Goal: Task Accomplishment & Management: Manage account settings

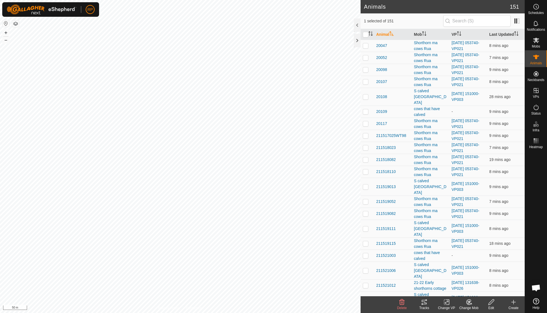
click at [469, 302] on icon at bounding box center [469, 301] width 4 height 3
click at [448, 303] on icon at bounding box center [446, 302] width 7 height 7
click at [451, 291] on link "Turn Off VP" at bounding box center [463, 289] width 55 height 11
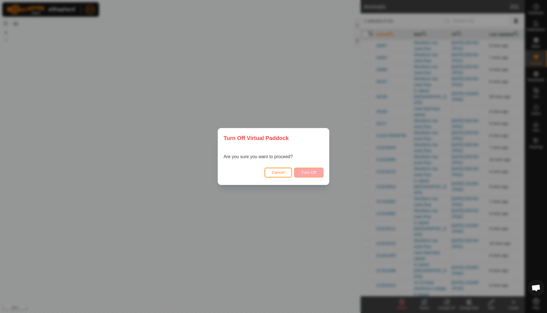
click at [309, 174] on span "Turn Off" at bounding box center [308, 172] width 15 height 4
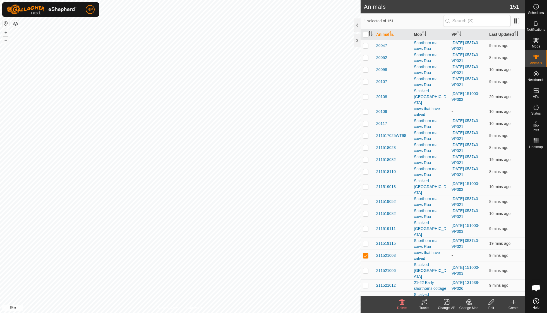
click at [469, 301] on icon at bounding box center [469, 301] width 4 height 3
click at [476, 276] on link "Choose Mob..." at bounding box center [485, 277] width 55 height 11
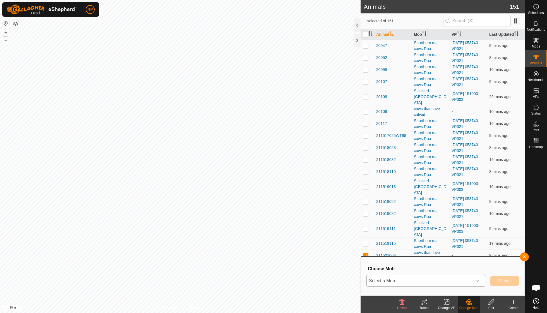
click at [478, 280] on icon "dropdown trigger" at bounding box center [477, 280] width 4 height 4
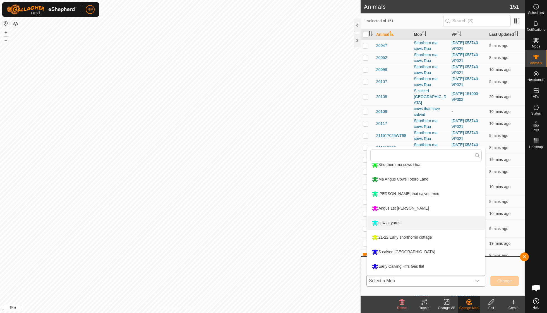
scroll to position [38, 0]
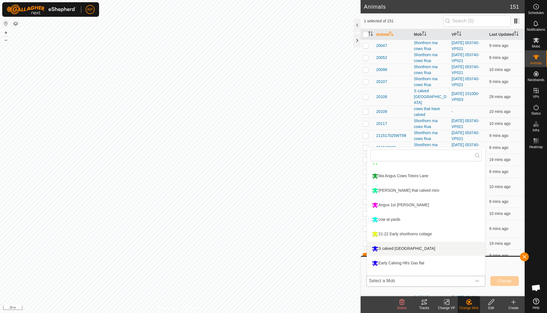
click at [431, 247] on li "S calved [GEOGRAPHIC_DATA]" at bounding box center [426, 249] width 118 height 14
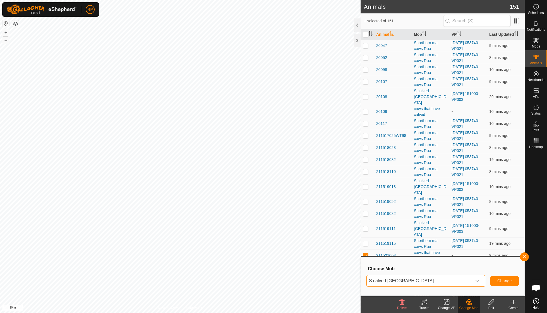
click at [498, 281] on span "Change" at bounding box center [505, 280] width 15 height 4
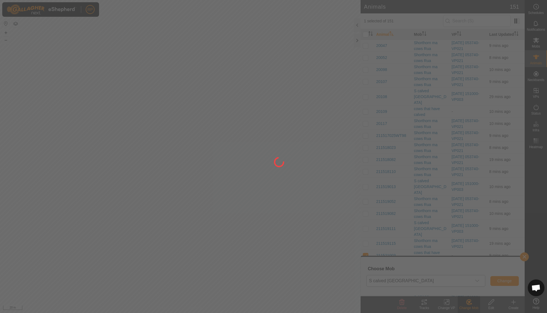
checkbox input "false"
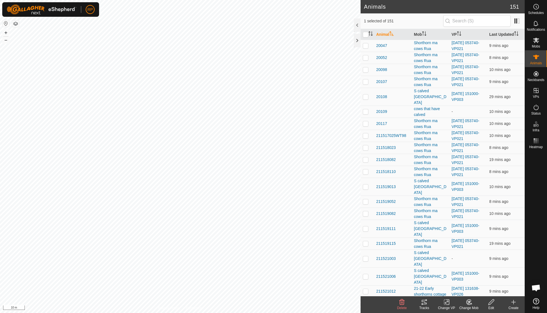
click at [468, 302] on icon at bounding box center [469, 302] width 7 height 7
click at [477, 277] on link "Choose Mob..." at bounding box center [485, 277] width 55 height 11
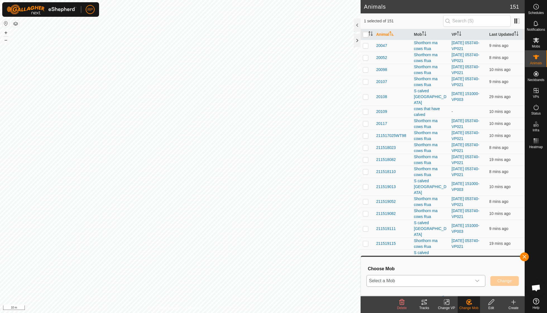
click at [478, 280] on icon "dropdown trigger" at bounding box center [477, 280] width 4 height 4
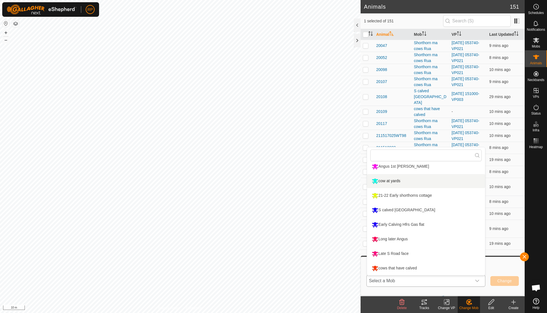
scroll to position [77, 0]
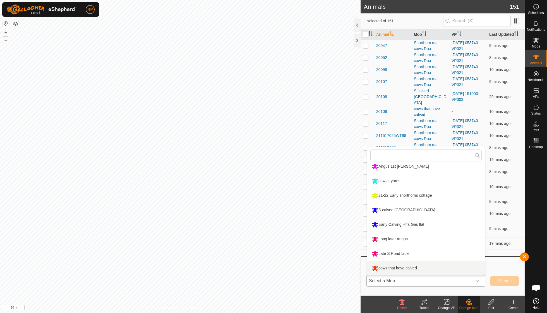
click at [402, 267] on li "cows that have calved" at bounding box center [426, 268] width 118 height 14
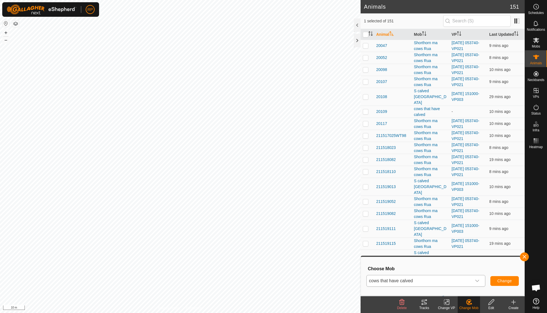
click at [504, 278] on span "Change" at bounding box center [505, 280] width 15 height 4
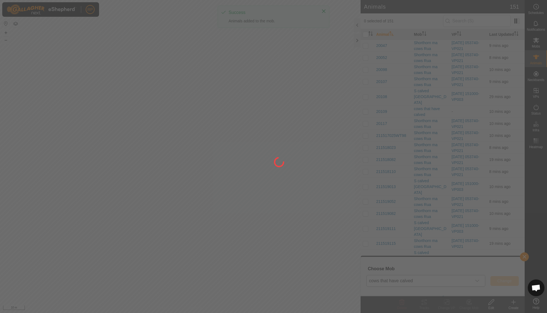
checkbox input "false"
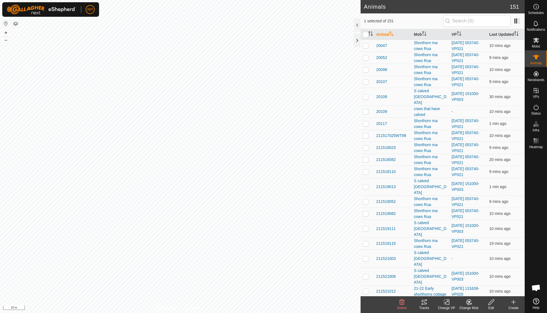
click at [470, 304] on icon at bounding box center [469, 302] width 7 height 7
click at [474, 279] on link "Choose Mob..." at bounding box center [485, 277] width 55 height 11
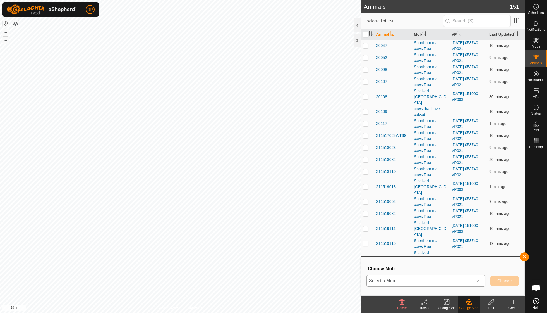
click at [476, 280] on icon "dropdown trigger" at bounding box center [477, 280] width 4 height 4
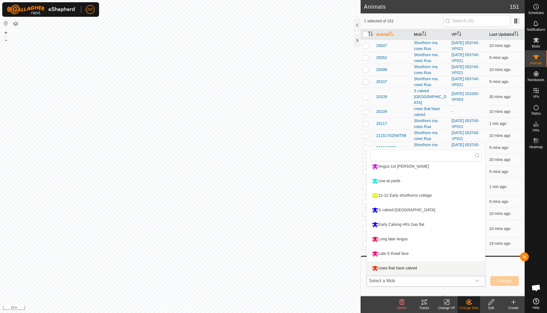
click at [414, 268] on li "cows that have calved" at bounding box center [426, 268] width 118 height 14
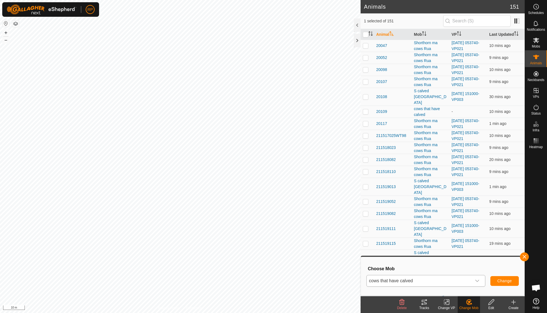
click at [501, 283] on span "Change" at bounding box center [505, 280] width 15 height 4
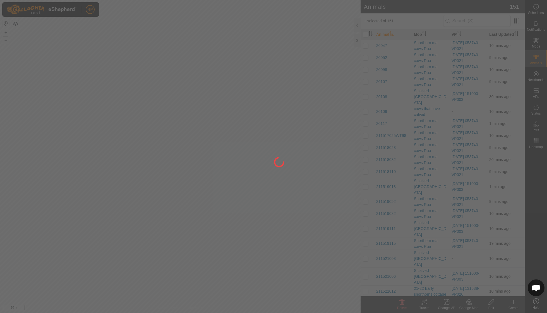
checkbox input "false"
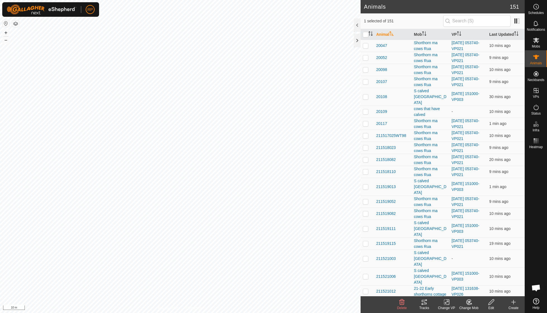
click at [468, 302] on icon at bounding box center [469, 302] width 7 height 7
click at [478, 276] on link "Choose Mob..." at bounding box center [485, 277] width 55 height 11
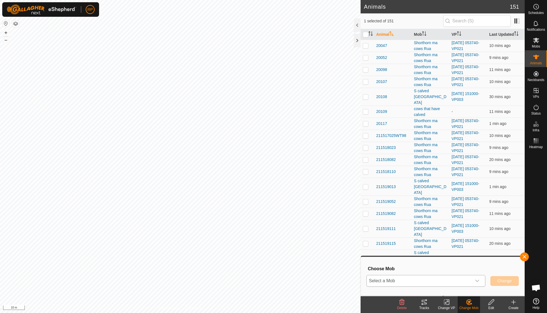
click at [477, 280] on icon "dropdown trigger" at bounding box center [477, 280] width 4 height 4
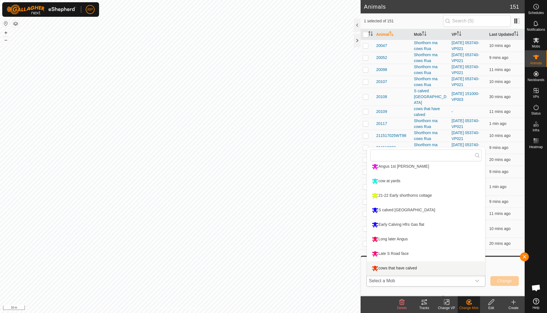
scroll to position [83, 0]
click at [415, 269] on li "cows that have calved" at bounding box center [426, 268] width 118 height 14
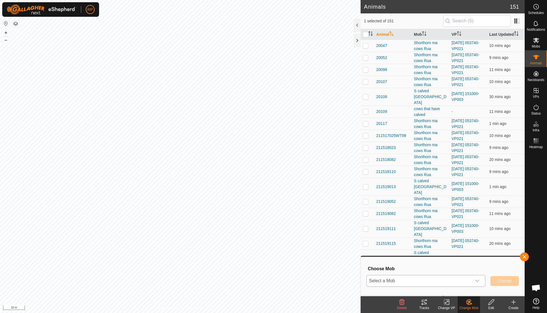
scroll to position [77, 0]
click at [498, 283] on span "Change" at bounding box center [505, 280] width 15 height 4
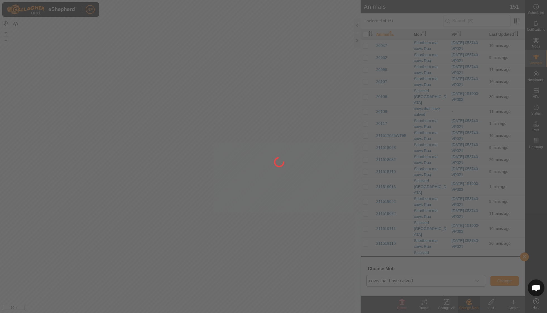
checkbox input "false"
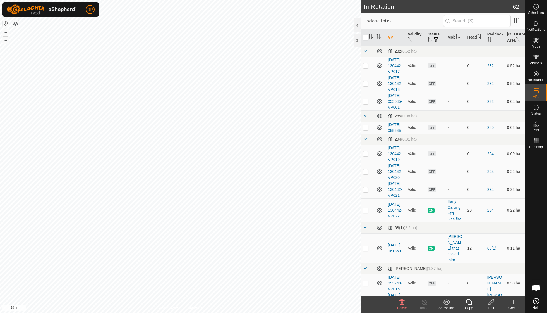
checkbox input "false"
checkbox input "true"
click at [469, 301] on icon at bounding box center [469, 302] width 7 height 7
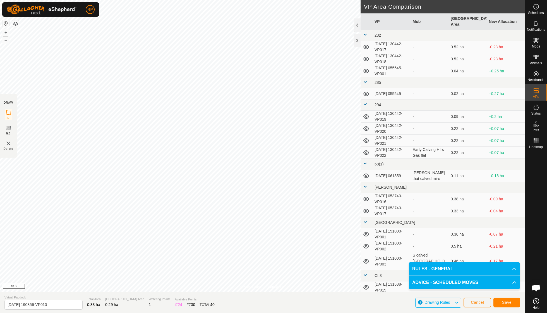
click at [507, 300] on span "Save" at bounding box center [506, 302] width 9 height 4
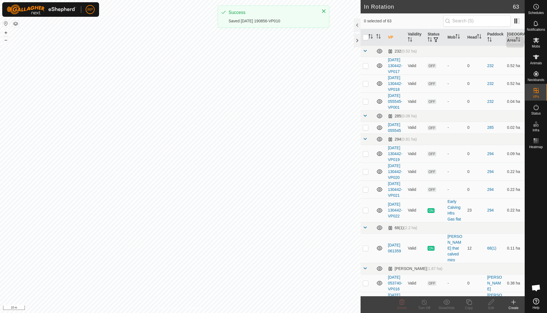
click at [536, 46] on span "Mobs" at bounding box center [536, 46] width 8 height 3
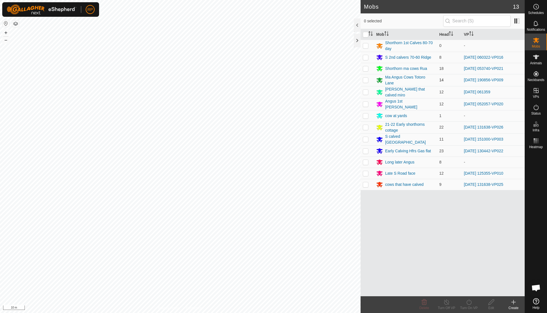
click at [366, 79] on p-checkbox at bounding box center [366, 80] width 6 height 4
checkbox input "true"
click at [466, 300] on icon at bounding box center [469, 302] width 7 height 7
click at [468, 288] on link "Now" at bounding box center [485, 289] width 55 height 11
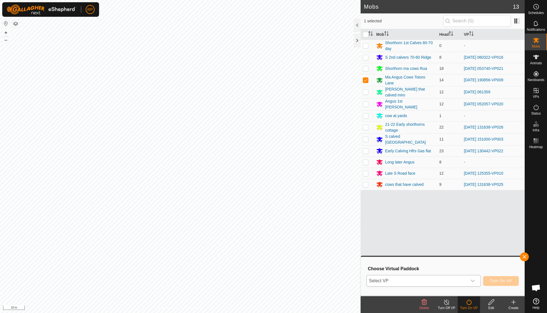
click at [473, 278] on icon "dropdown trigger" at bounding box center [473, 280] width 4 height 4
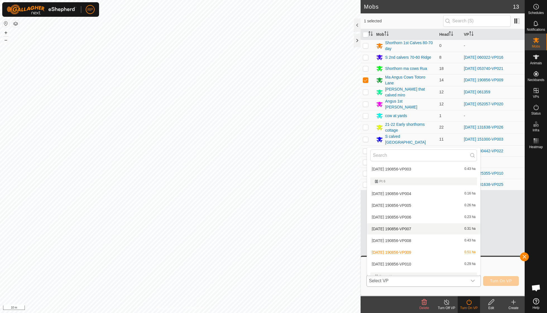
scroll to position [555, 0]
click at [417, 257] on li "[DATE] 190856-VP010 0.29 ha" at bounding box center [423, 262] width 113 height 11
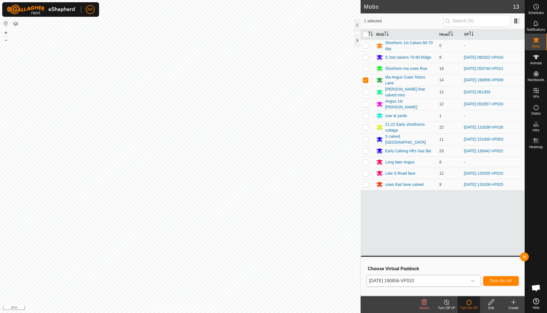
click at [497, 279] on span "Turn On VP" at bounding box center [501, 280] width 22 height 4
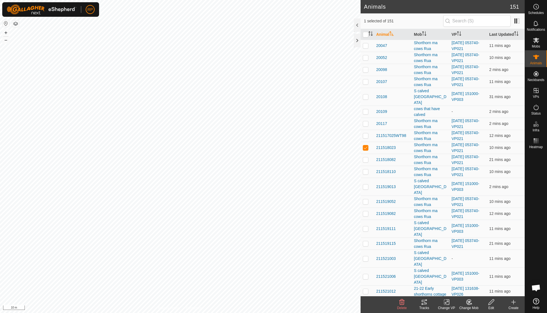
click at [426, 301] on icon at bounding box center [424, 302] width 7 height 7
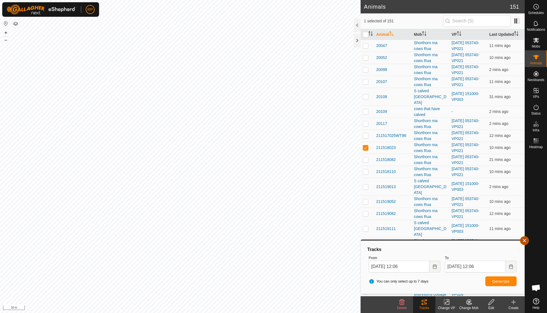
click at [523, 243] on button "button" at bounding box center [524, 240] width 9 height 9
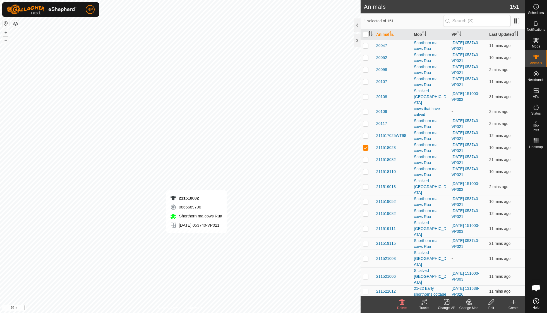
checkbox input "false"
click at [423, 303] on icon at bounding box center [424, 302] width 7 height 7
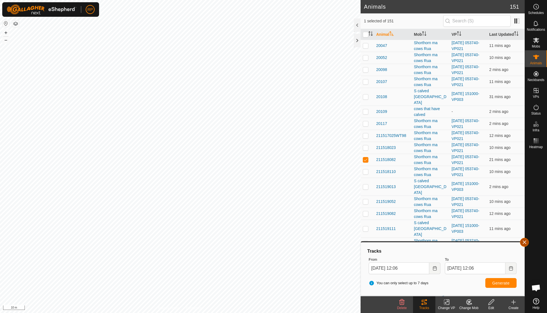
click at [524, 243] on button "button" at bounding box center [524, 242] width 9 height 9
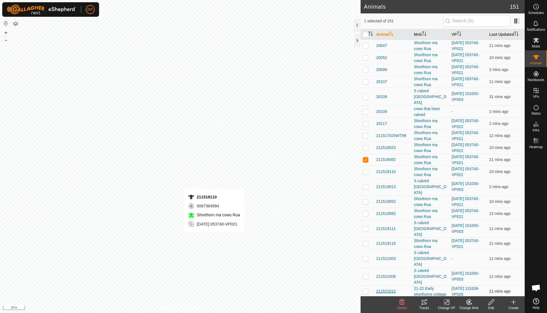
checkbox input "false"
checkbox input "true"
click at [470, 302] on icon at bounding box center [469, 301] width 4 height 3
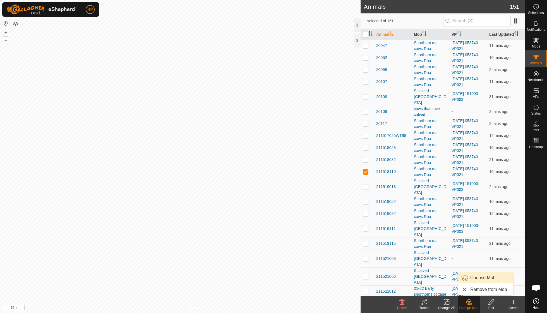
click at [474, 276] on link "Choose Mob..." at bounding box center [485, 277] width 55 height 11
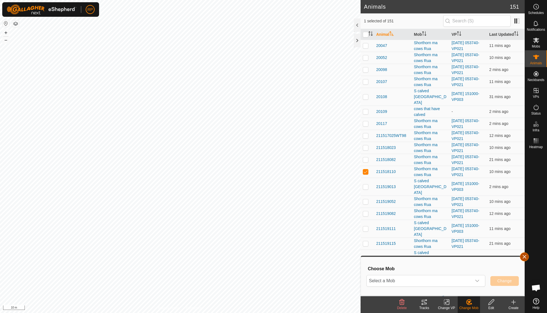
click at [525, 255] on span "button" at bounding box center [524, 256] width 4 height 4
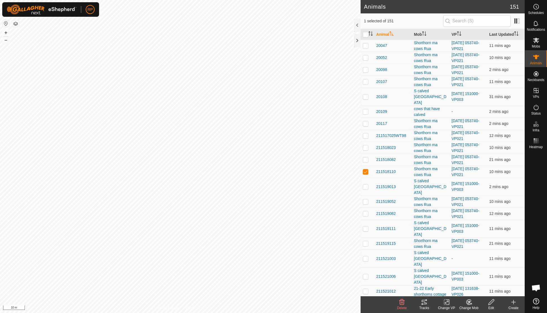
click at [423, 303] on icon at bounding box center [424, 302] width 7 height 7
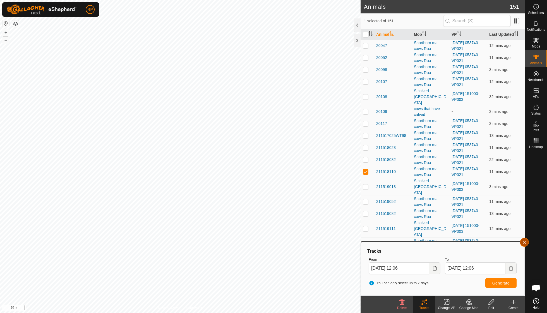
click at [525, 244] on button "button" at bounding box center [524, 242] width 9 height 9
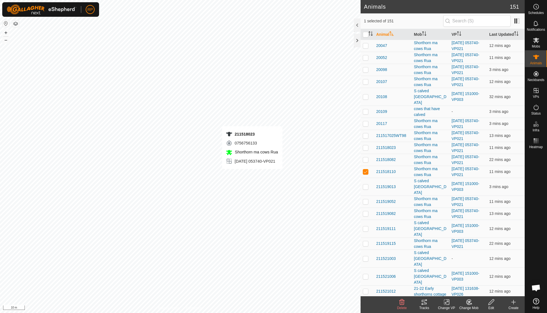
checkbox input "true"
checkbox input "false"
click at [425, 300] on icon at bounding box center [424, 302] width 5 height 4
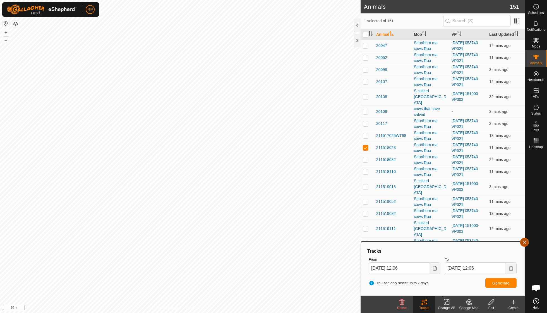
click at [523, 241] on button "button" at bounding box center [524, 242] width 9 height 9
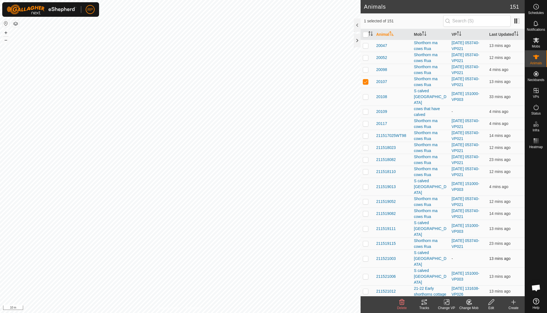
checkbox input "true"
checkbox input "false"
click at [426, 307] on div "Tracks" at bounding box center [424, 307] width 22 height 5
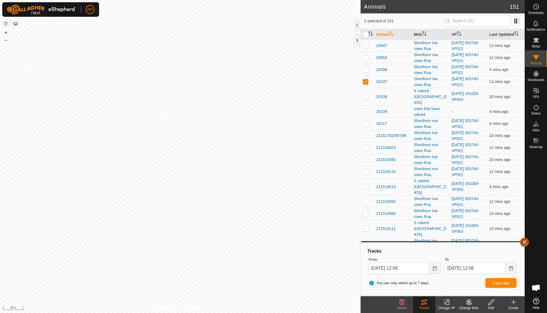
click at [525, 242] on button "button" at bounding box center [524, 242] width 9 height 9
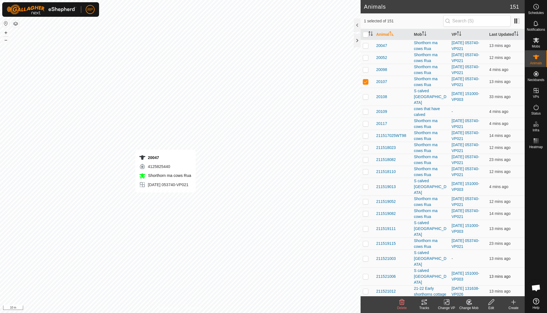
checkbox input "true"
checkbox input "false"
click at [424, 304] on icon at bounding box center [424, 302] width 5 height 4
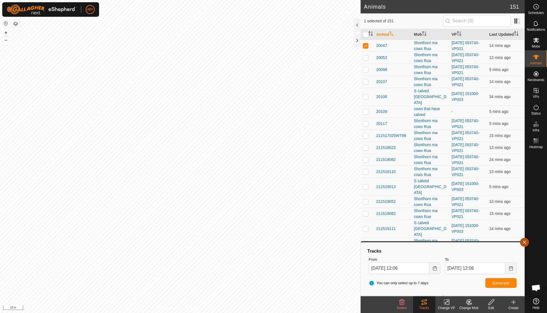
click at [522, 245] on button "button" at bounding box center [524, 242] width 9 height 9
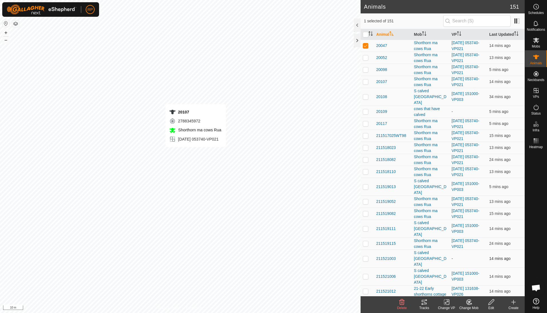
checkbox input "false"
click at [468, 302] on icon at bounding box center [469, 302] width 7 height 7
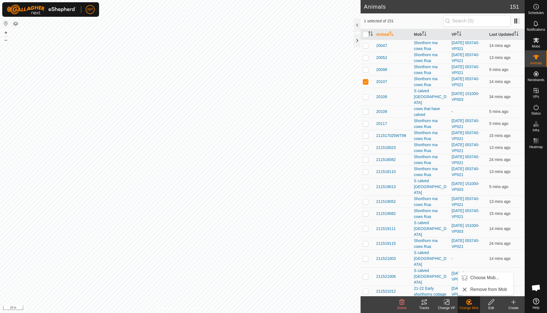
click at [421, 301] on tracks-svg-icon at bounding box center [424, 302] width 22 height 7
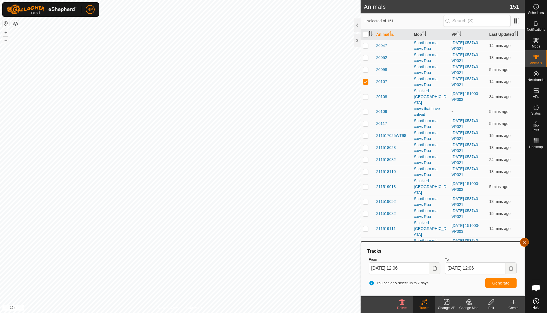
click at [522, 242] on button "button" at bounding box center [524, 242] width 9 height 9
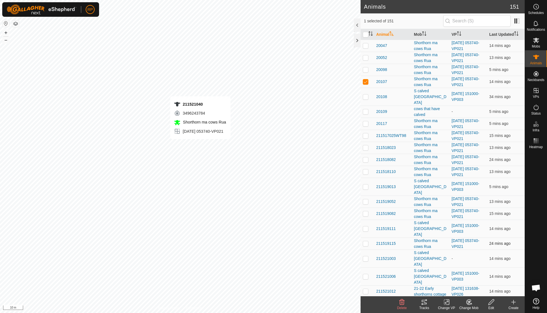
checkbox input "false"
click at [424, 302] on icon at bounding box center [424, 302] width 5 height 4
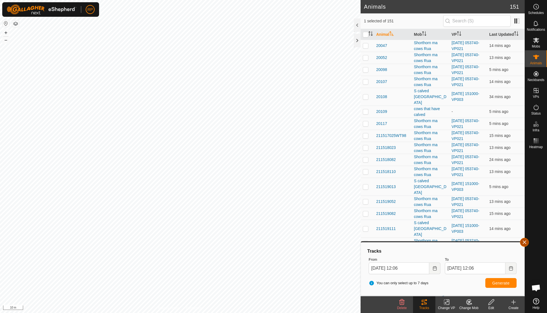
click at [523, 244] on button "button" at bounding box center [524, 242] width 9 height 9
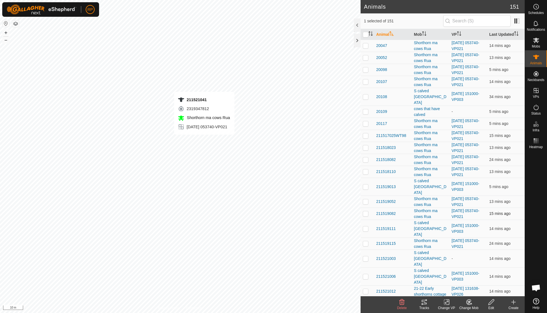
checkbox input "false"
checkbox input "true"
click at [425, 305] on div "Tracks" at bounding box center [424, 307] width 22 height 5
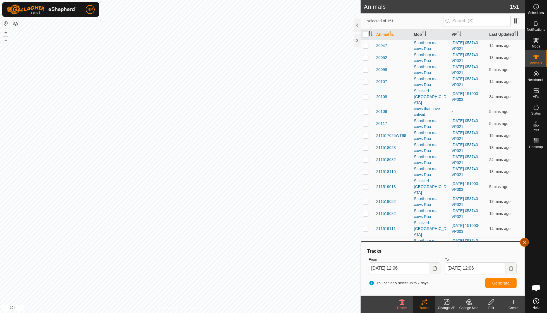
click at [523, 243] on button "button" at bounding box center [524, 242] width 9 height 9
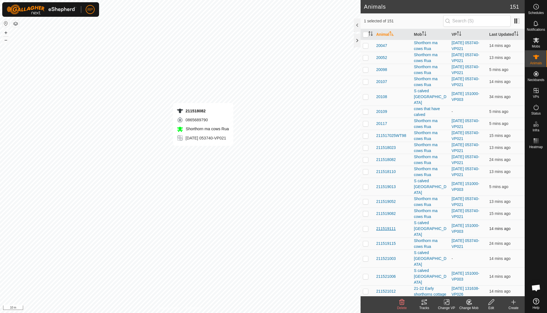
checkbox input "true"
checkbox input "false"
click at [426, 303] on icon at bounding box center [424, 302] width 5 height 4
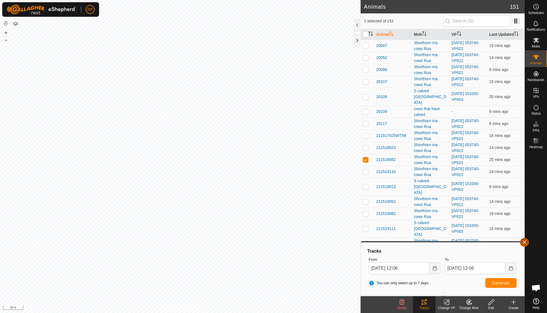
click at [524, 243] on button "button" at bounding box center [524, 242] width 9 height 9
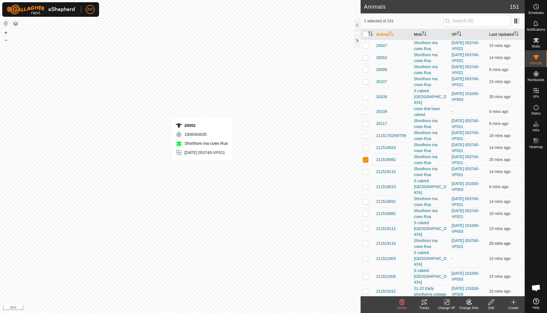
checkbox input "true"
checkbox input "false"
click at [424, 303] on icon at bounding box center [424, 302] width 7 height 7
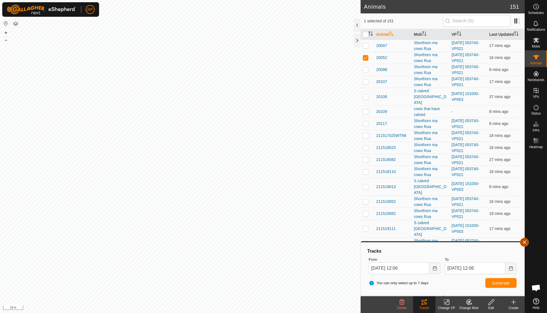
click at [528, 243] on button "button" at bounding box center [524, 242] width 9 height 9
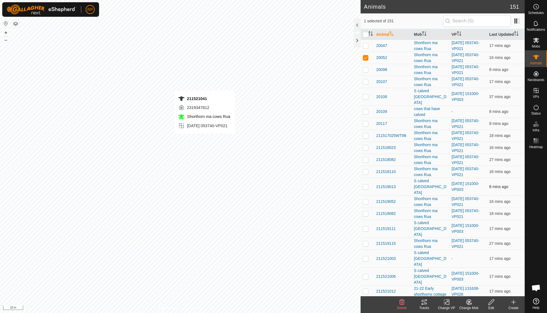
checkbox input "false"
click at [425, 302] on icon at bounding box center [424, 302] width 5 height 4
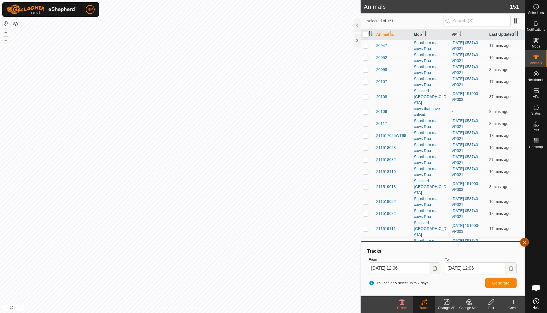
click at [523, 242] on button "button" at bounding box center [524, 242] width 9 height 9
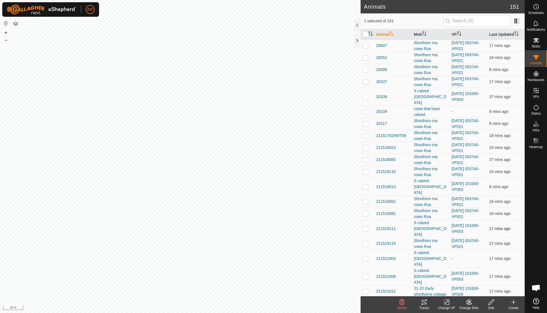
checkbox input "false"
checkbox input "true"
click at [424, 306] on div "Tracks" at bounding box center [424, 307] width 22 height 5
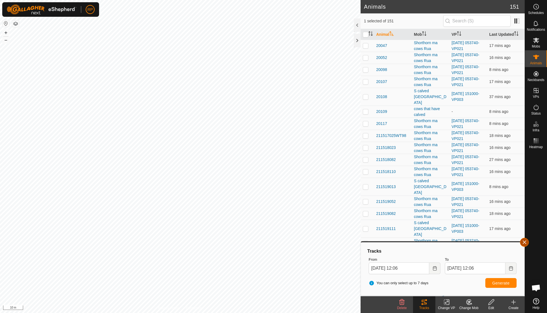
click at [523, 245] on button "button" at bounding box center [524, 242] width 9 height 9
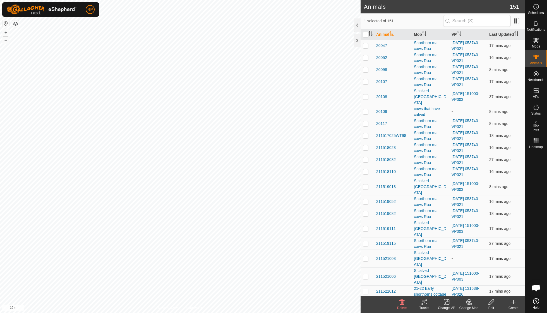
checkbox input "true"
checkbox input "false"
click at [426, 302] on icon at bounding box center [424, 302] width 7 height 7
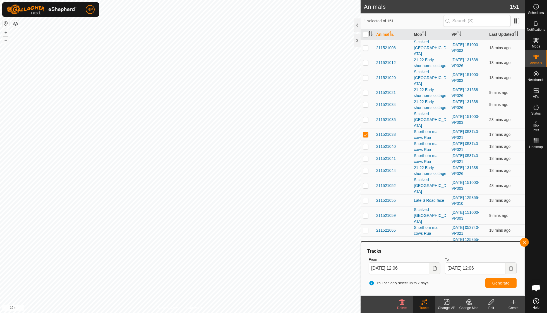
scroll to position [227, 0]
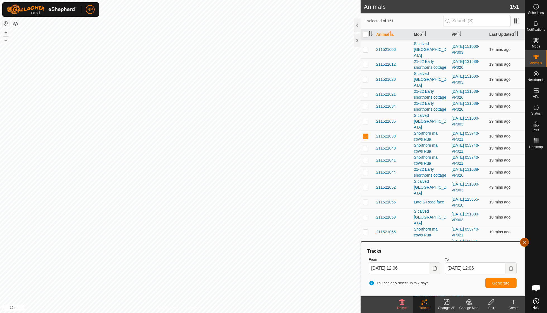
click at [523, 242] on button "button" at bounding box center [524, 242] width 9 height 9
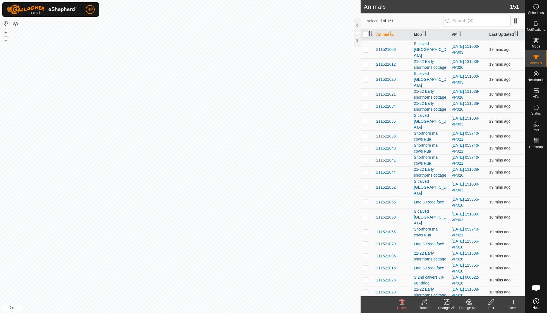
checkbox input "true"
checkbox input "false"
click at [424, 300] on icon at bounding box center [424, 302] width 5 height 4
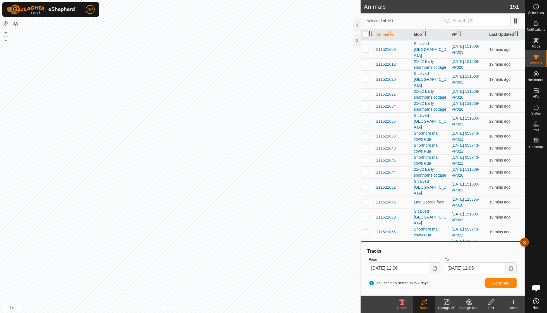
click at [524, 241] on button "button" at bounding box center [524, 242] width 9 height 9
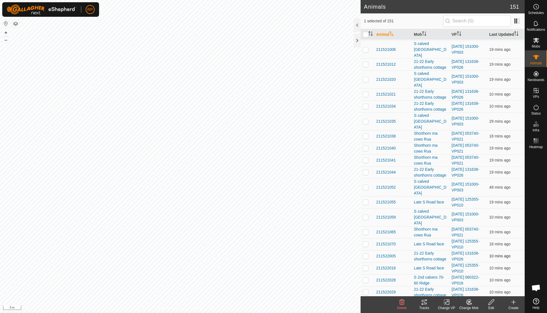
checkbox input "true"
checkbox input "false"
click at [427, 304] on icon at bounding box center [424, 302] width 7 height 7
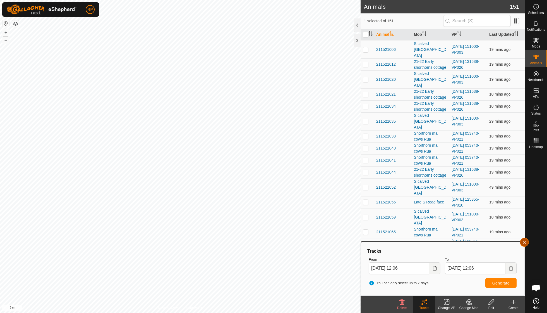
click at [523, 243] on button "button" at bounding box center [524, 242] width 9 height 9
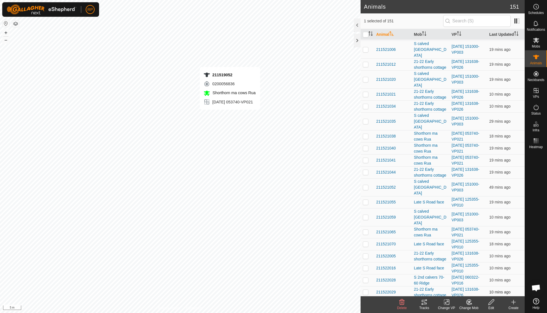
checkbox input "false"
checkbox input "true"
click at [425, 302] on icon at bounding box center [424, 302] width 5 height 4
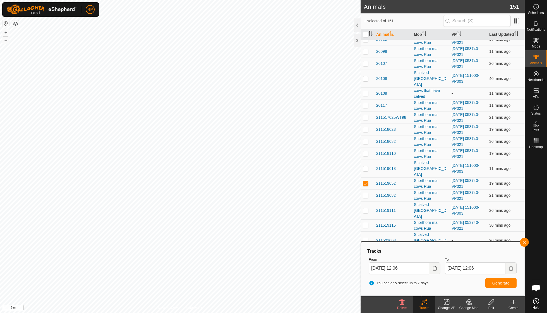
scroll to position [19, 0]
click at [526, 242] on button "button" at bounding box center [524, 242] width 9 height 9
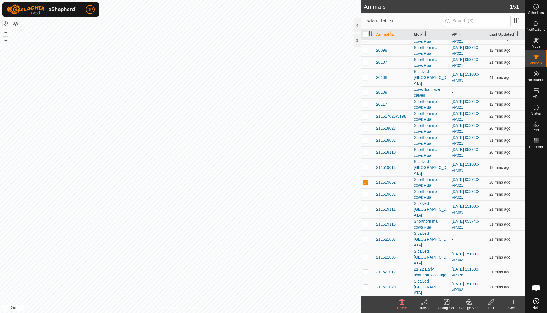
click at [449, 302] on icon at bounding box center [448, 301] width 3 height 5
click at [448, 290] on link "Turn Off VP" at bounding box center [463, 289] width 55 height 11
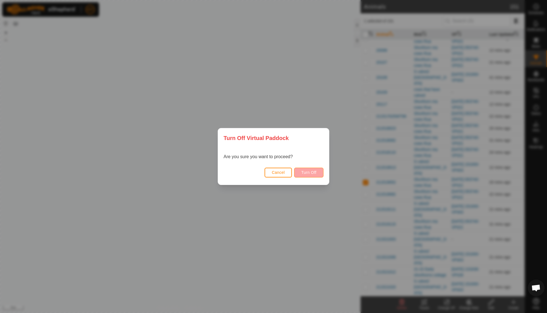
click at [305, 170] on span "Turn Off" at bounding box center [308, 172] width 15 height 4
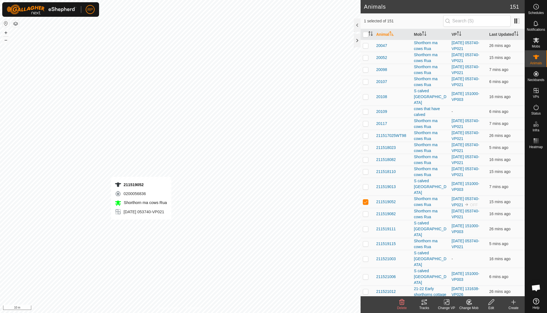
click at [424, 302] on icon at bounding box center [424, 302] width 7 height 7
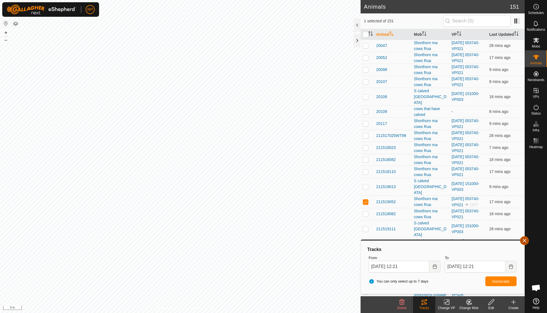
click at [524, 242] on button "button" at bounding box center [524, 240] width 9 height 9
